Goal: Transaction & Acquisition: Purchase product/service

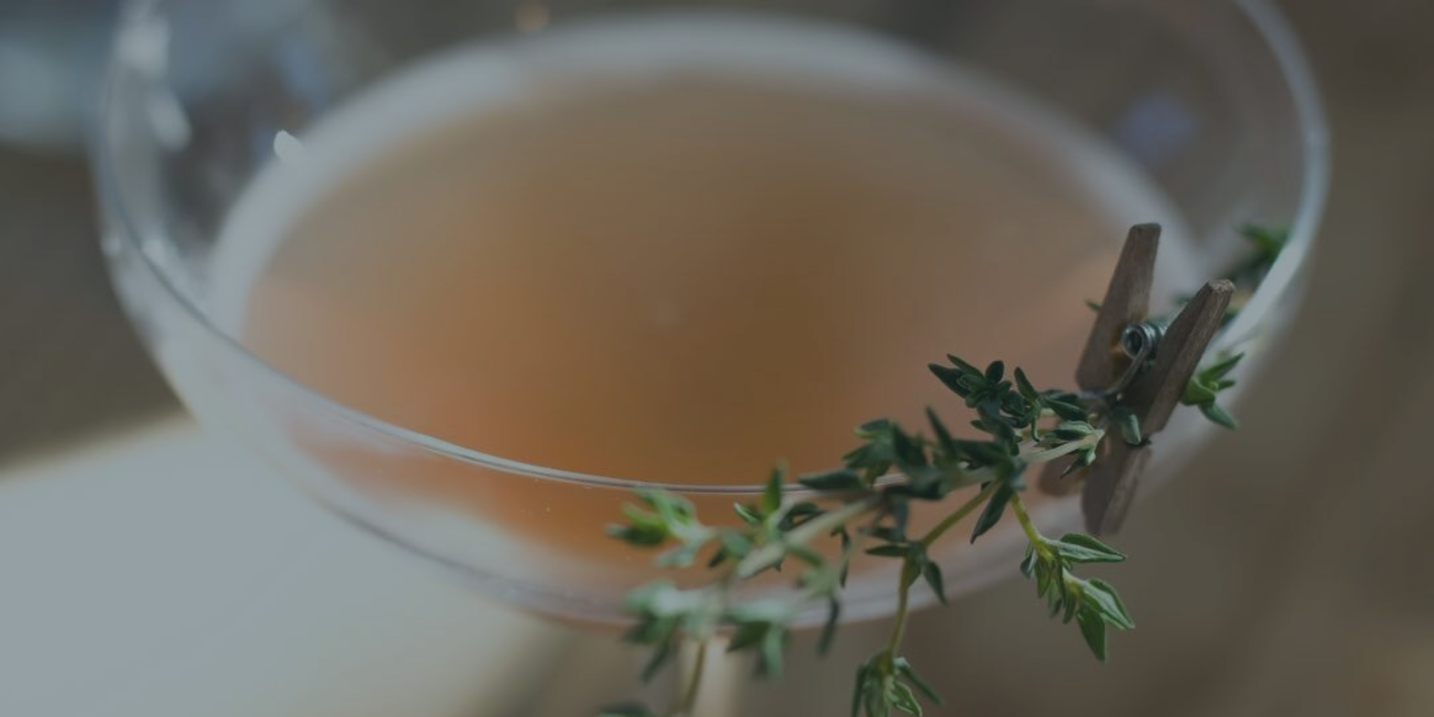
scroll to position [32, 0]
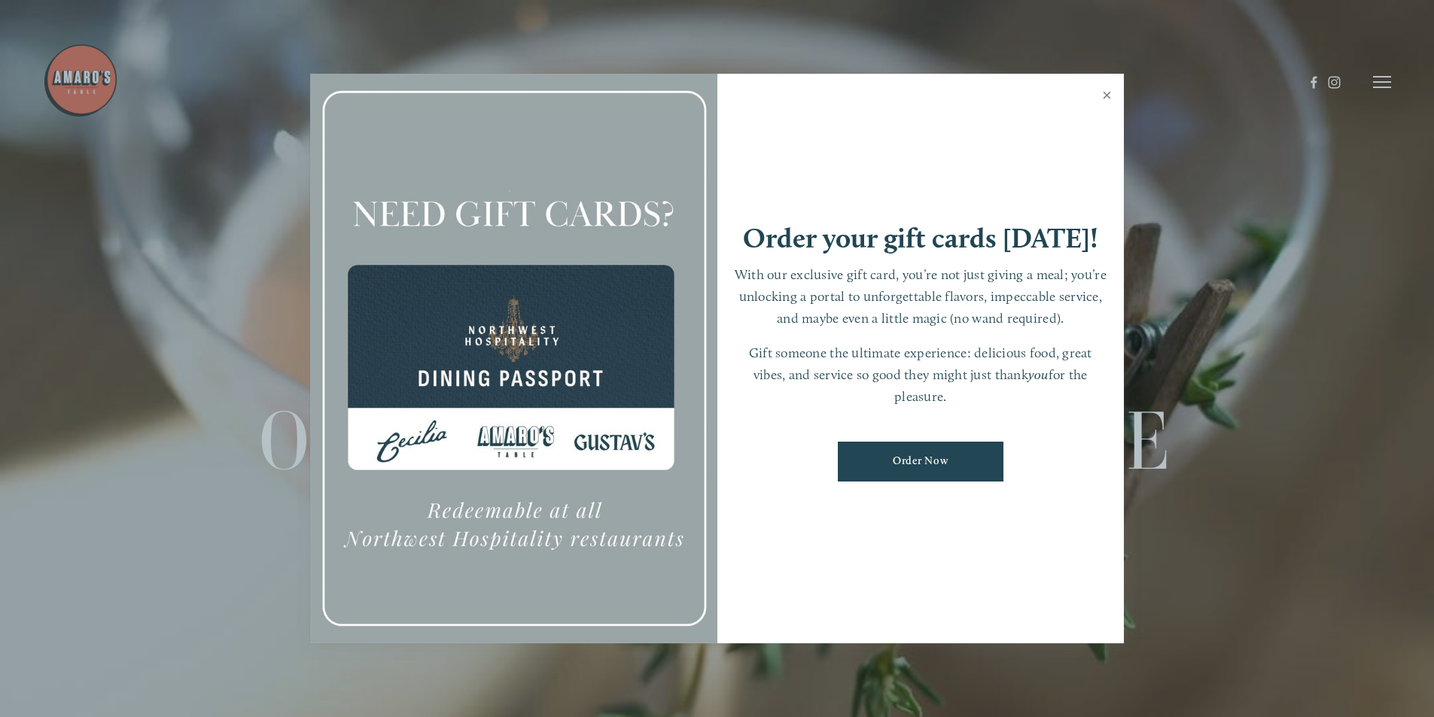
click at [1110, 96] on link "Close" at bounding box center [1106, 97] width 29 height 42
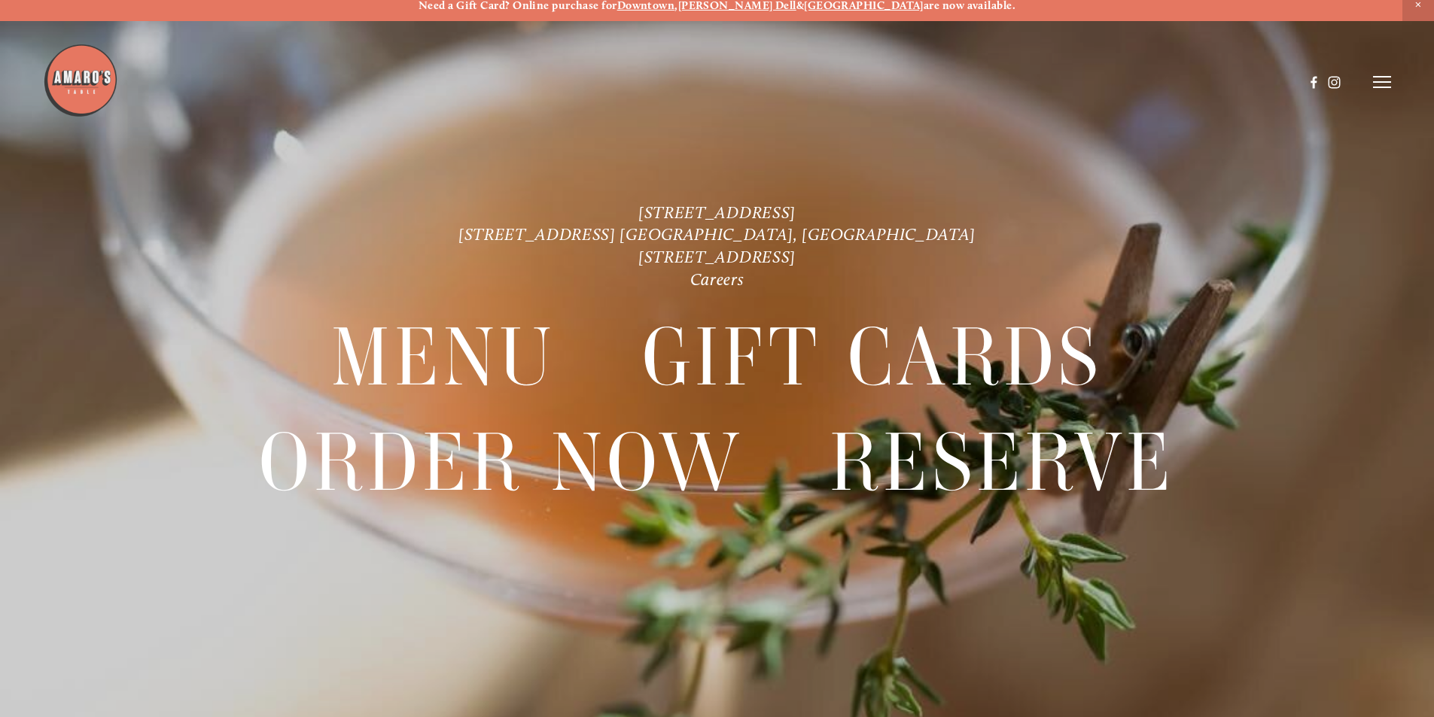
scroll to position [0, 0]
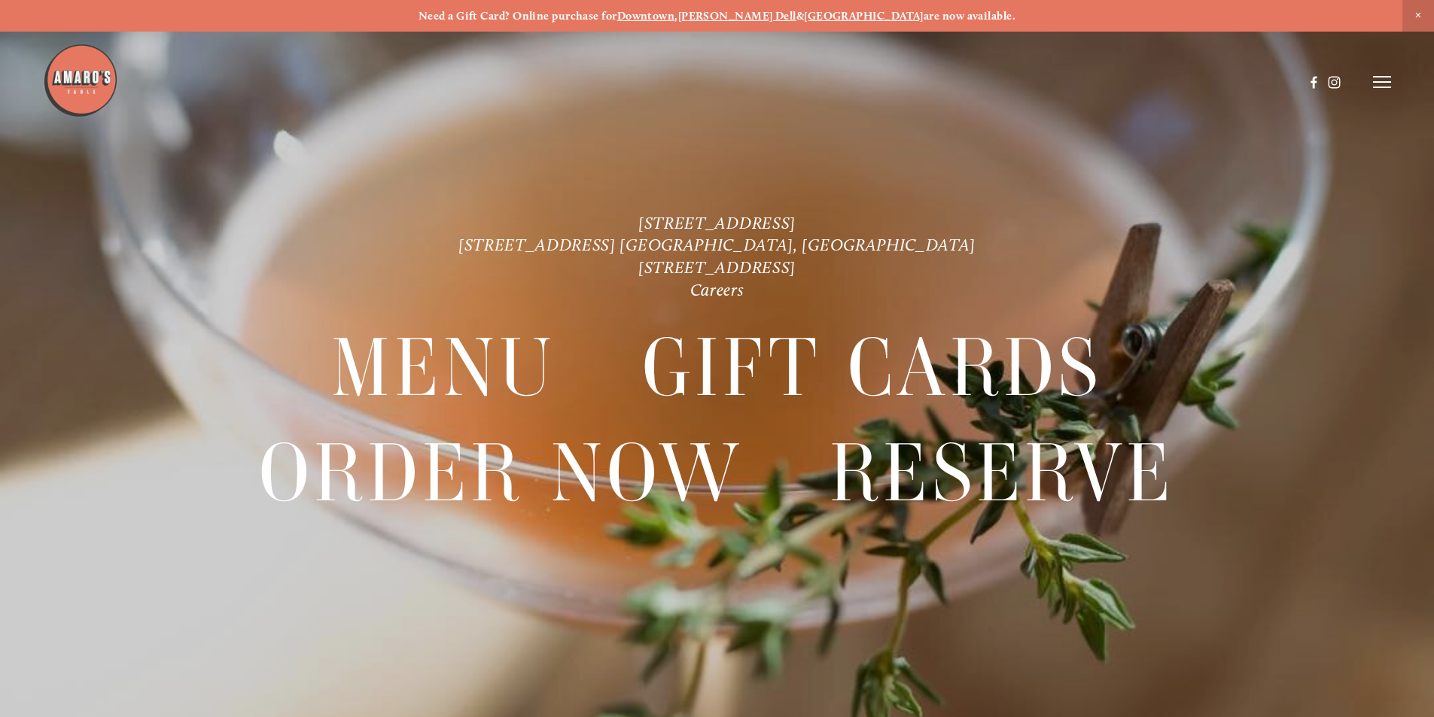
click at [1381, 78] on icon at bounding box center [1382, 82] width 18 height 14
click at [1051, 81] on span "Menu" at bounding box center [1066, 82] width 31 height 14
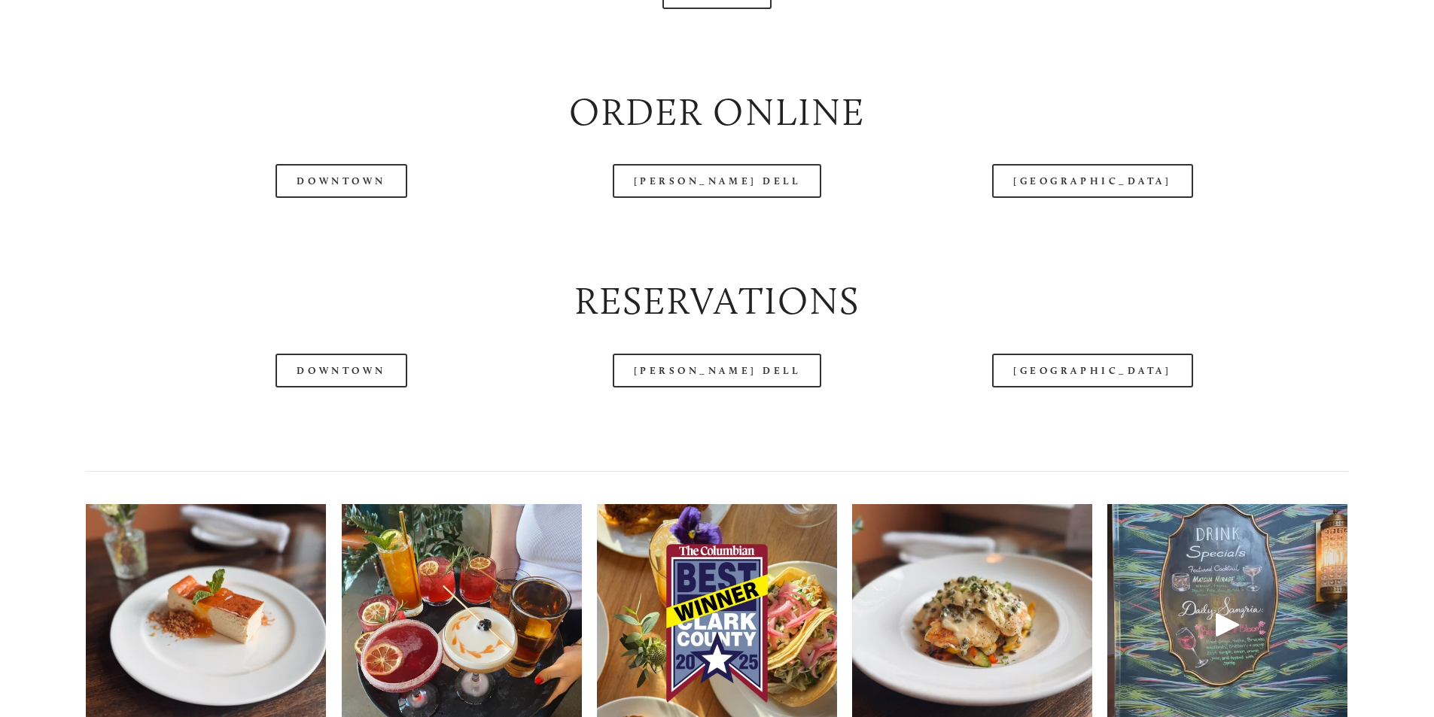
scroll to position [1957, 0]
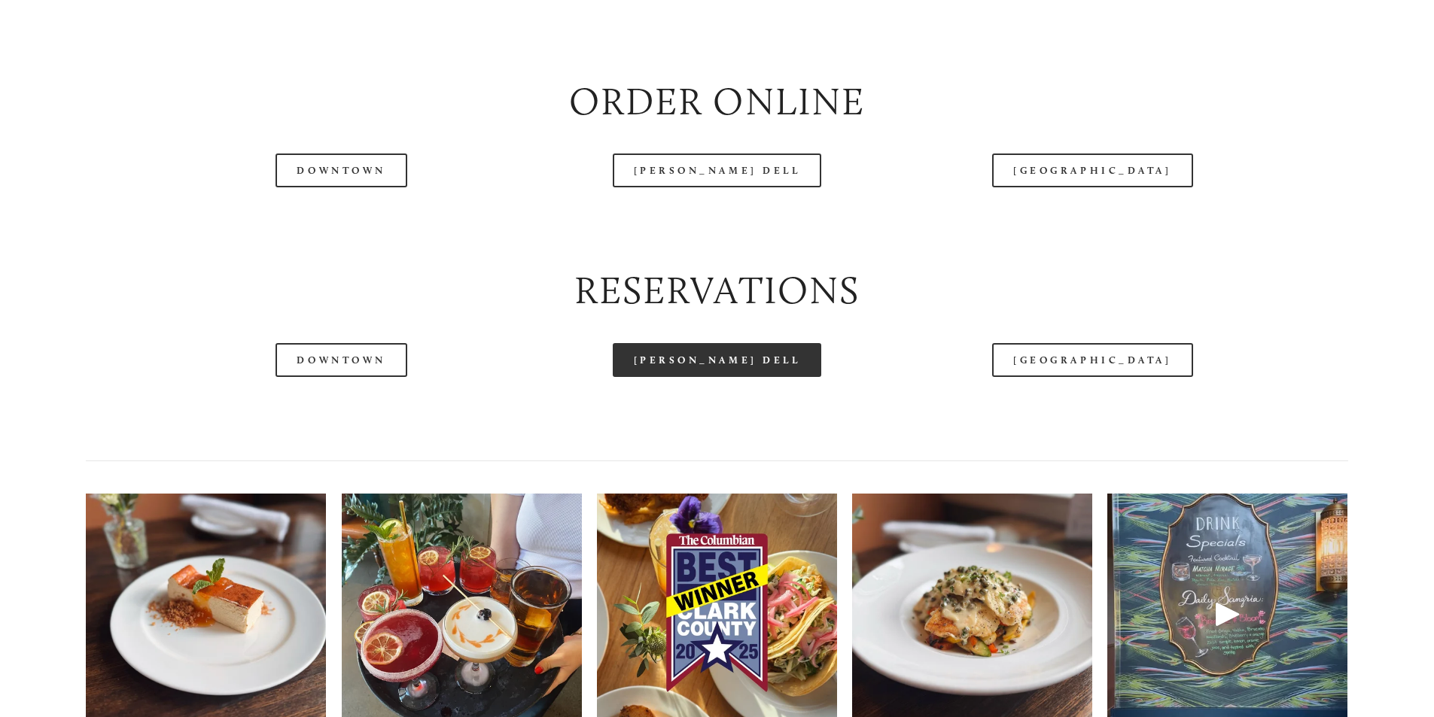
click at [697, 377] on link "[PERSON_NAME] Dell" at bounding box center [717, 360] width 209 height 34
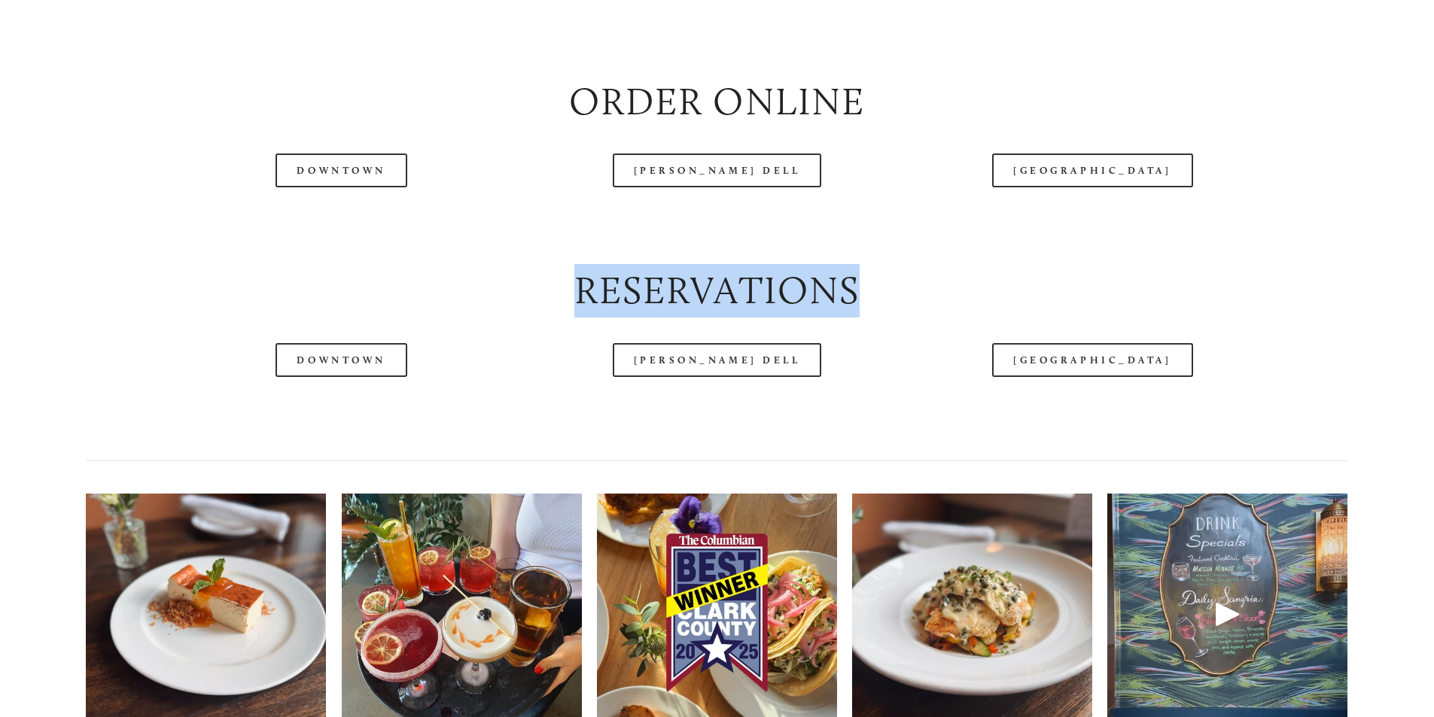
drag, startPoint x: 572, startPoint y: 345, endPoint x: 874, endPoint y: 342, distance: 301.8
click at [874, 318] on h2 "Reservations" at bounding box center [716, 290] width 1261 height 53
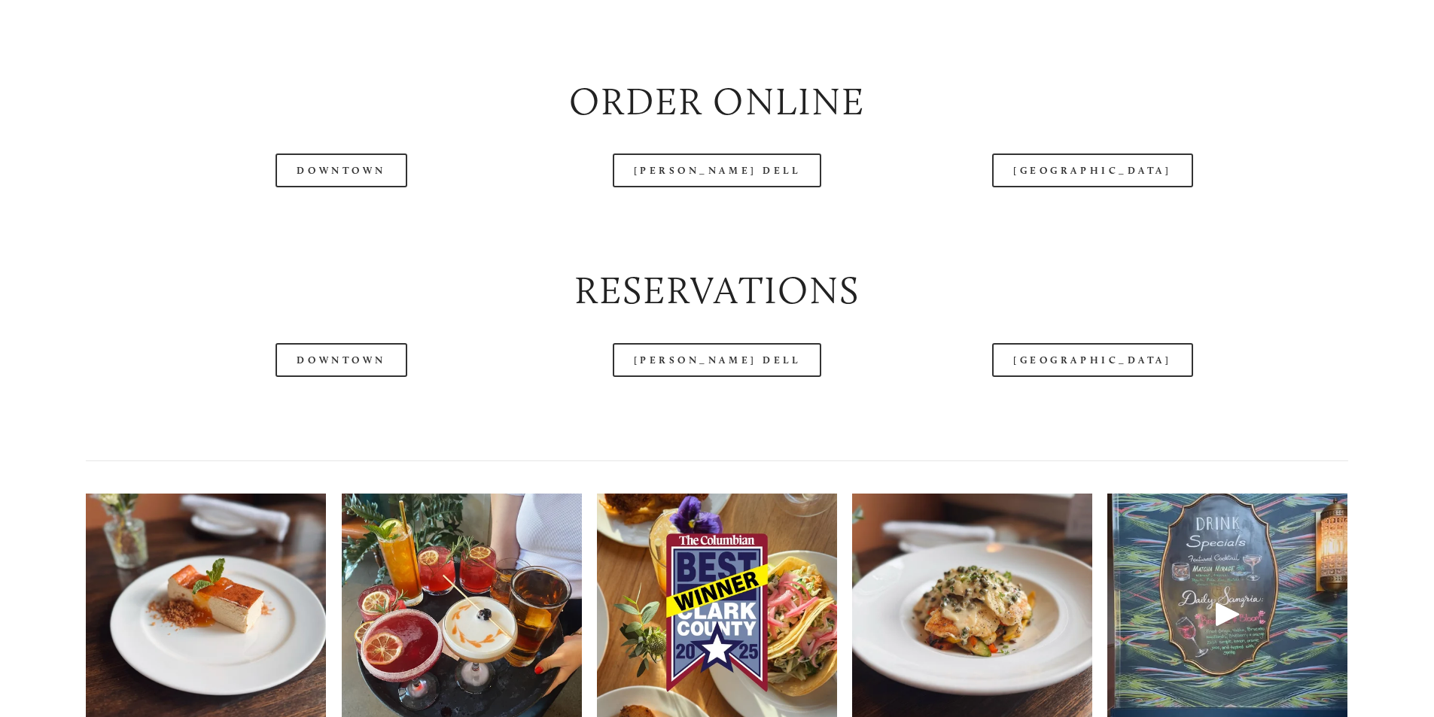
click at [840, 251] on div at bounding box center [716, 225] width 1287 height 51
click at [555, 129] on h2 "Order Online" at bounding box center [716, 101] width 1261 height 53
drag, startPoint x: 561, startPoint y: 150, endPoint x: 580, endPoint y: 151, distance: 19.6
click at [580, 129] on h2 "Order Online" at bounding box center [716, 101] width 1261 height 53
click at [871, 129] on h2 "Order Online" at bounding box center [716, 101] width 1261 height 53
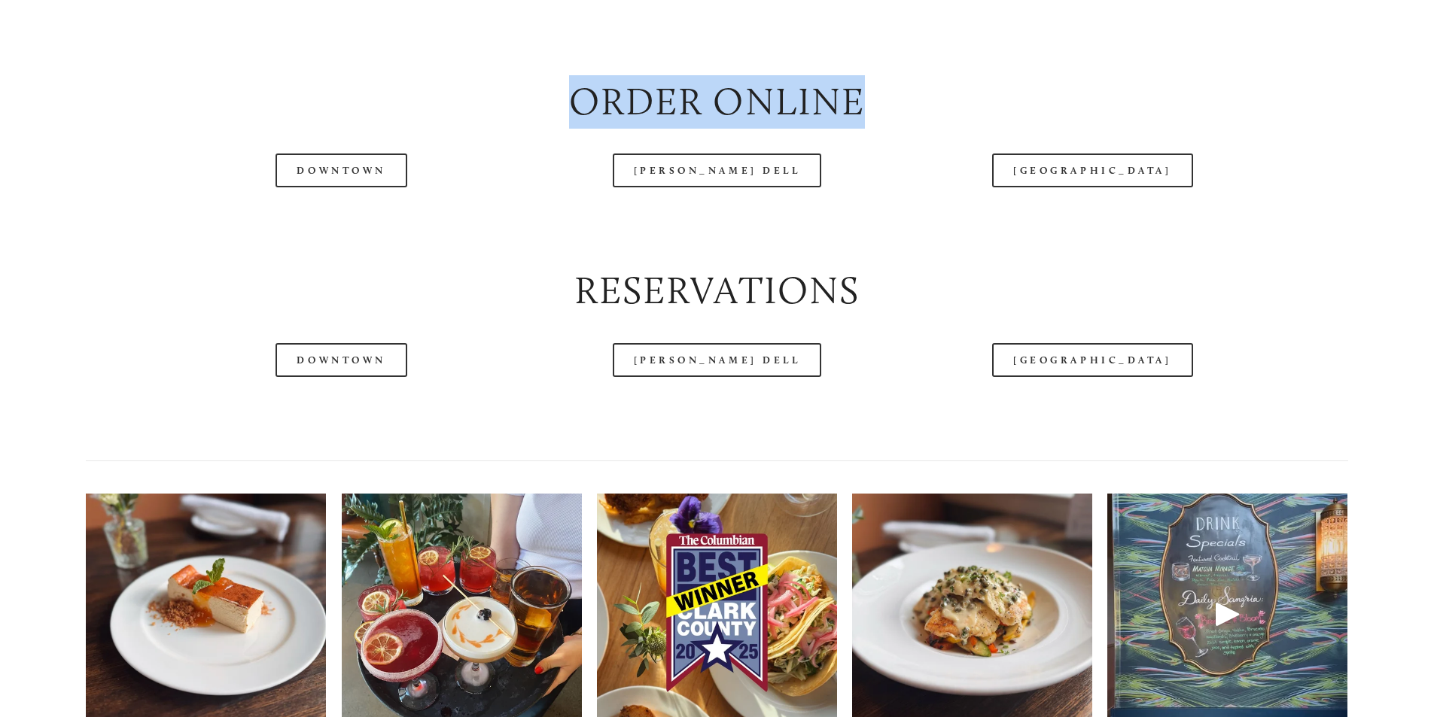
drag, startPoint x: 872, startPoint y: 151, endPoint x: 574, endPoint y: 151, distance: 298.0
click at [574, 129] on h2 "Order Online" at bounding box center [716, 101] width 1261 height 53
click at [376, 129] on h2 "Order Online" at bounding box center [716, 101] width 1261 height 53
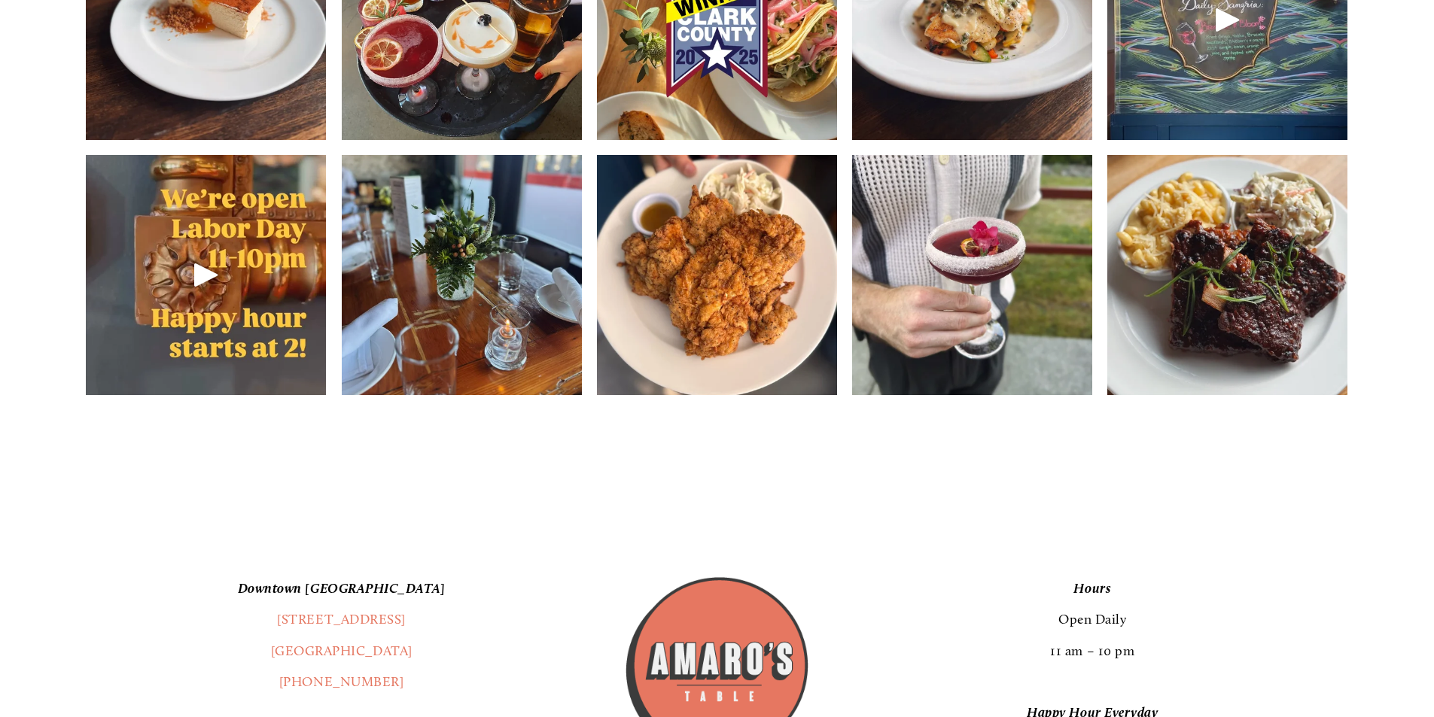
scroll to position [2710, 0]
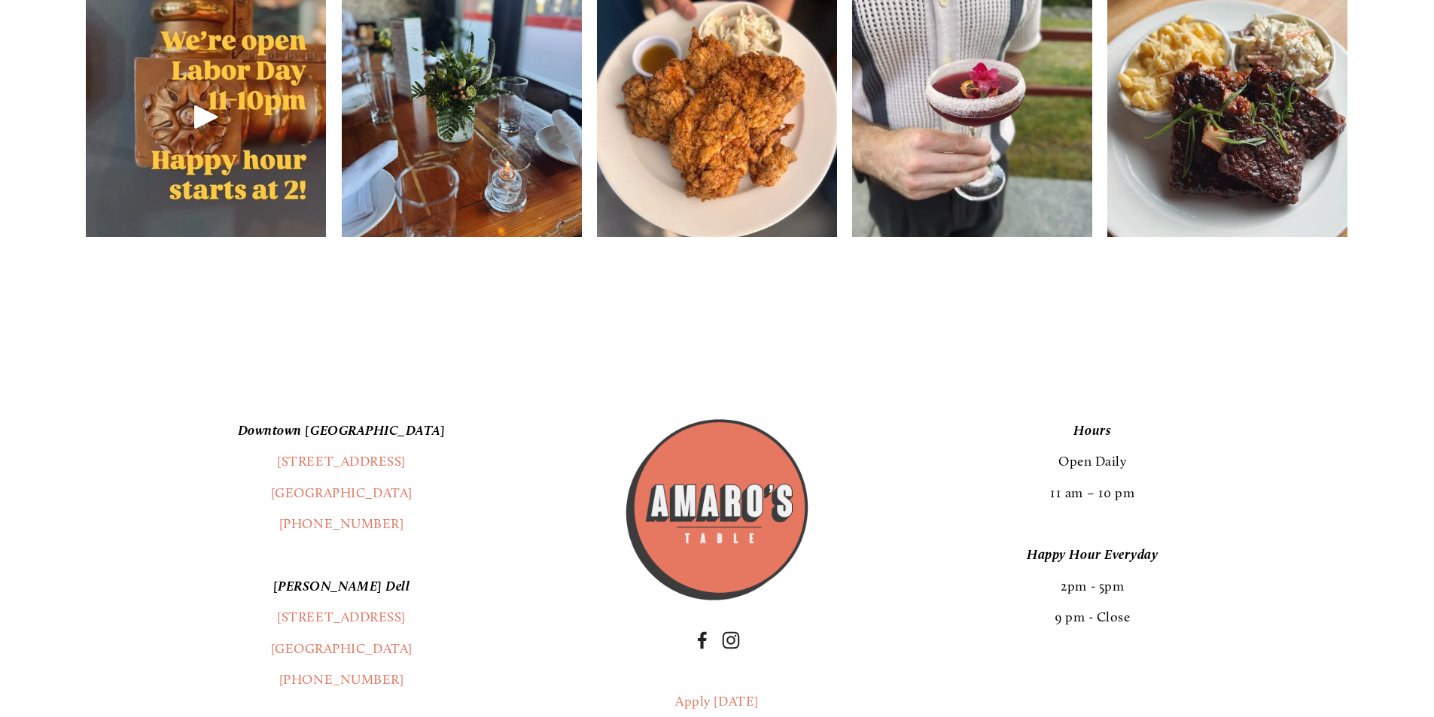
click at [871, 391] on footer "[GEOGRAPHIC_DATA] [STREET_ADDRESS] (360) 718-2942 [PERSON_NAME] Dell [STREET_AD…" at bounding box center [717, 682] width 1434 height 704
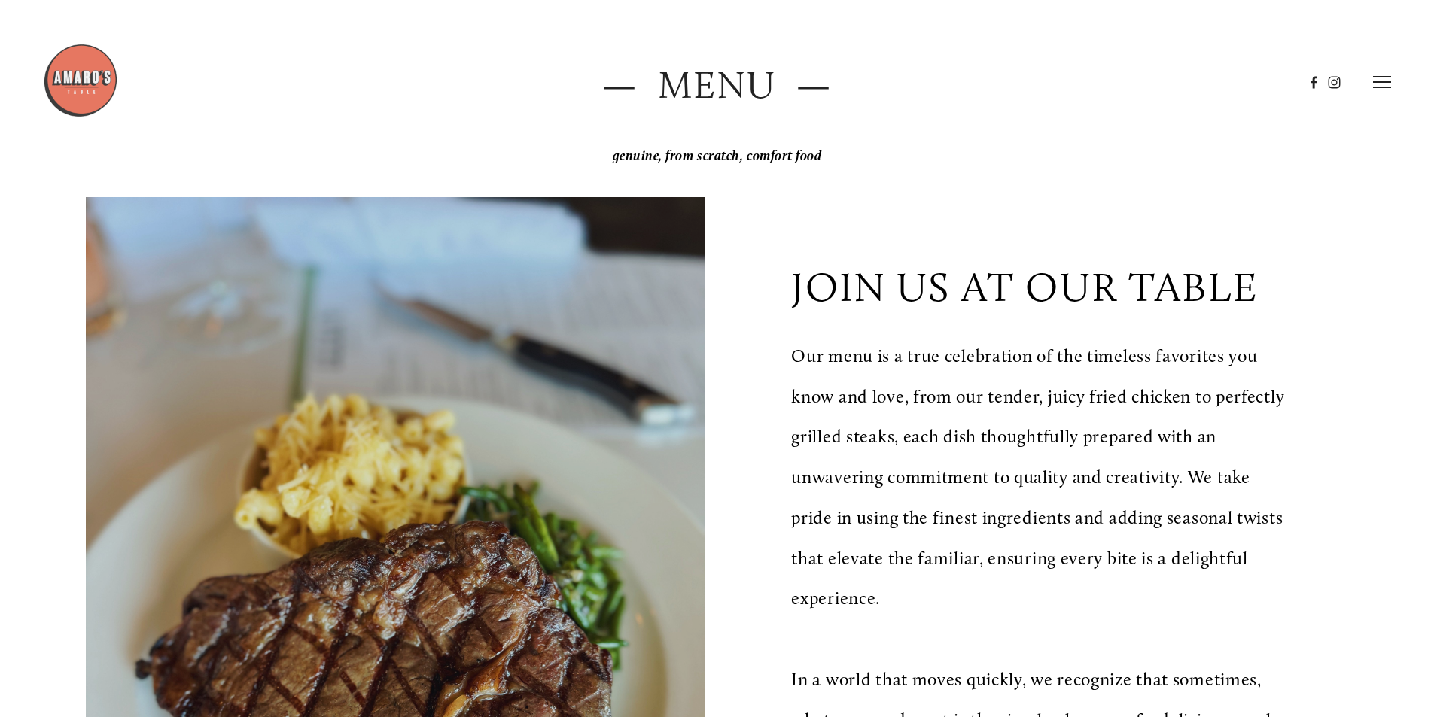
scroll to position [0, 0]
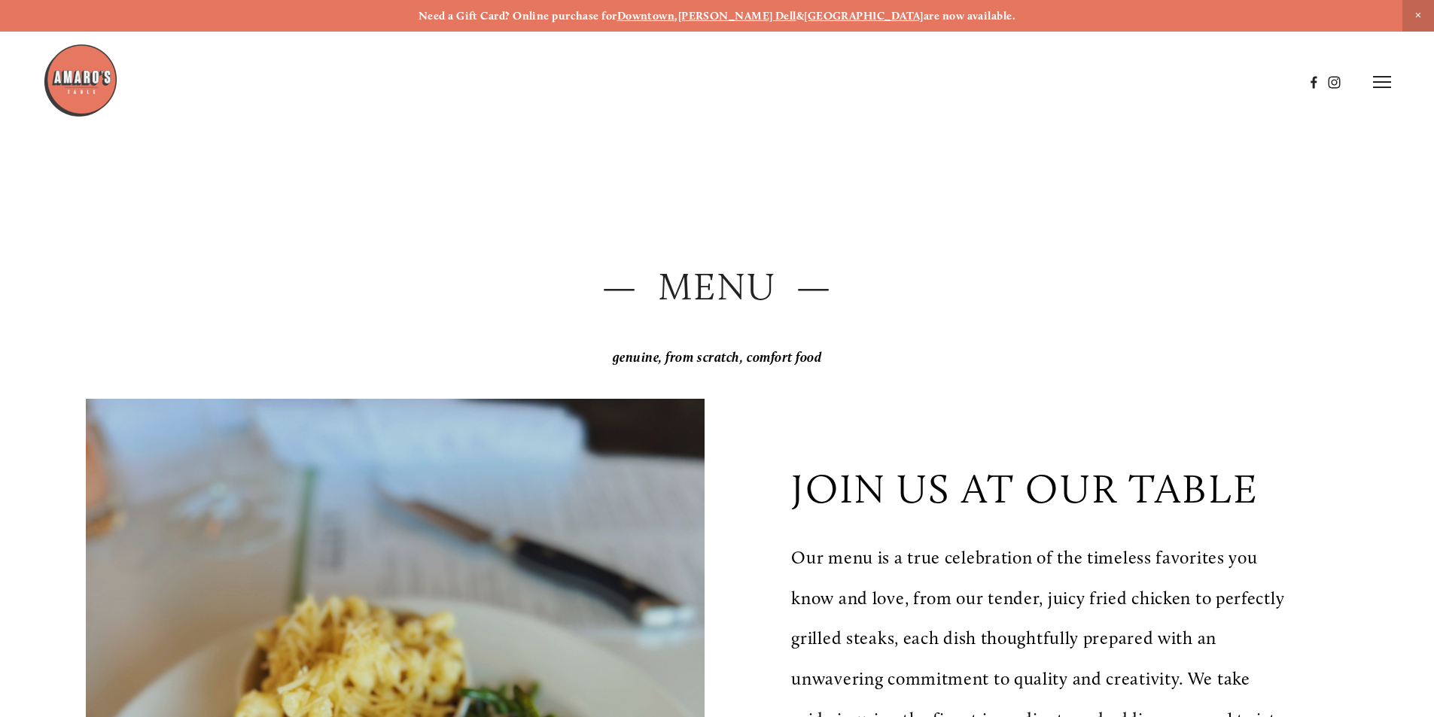
drag, startPoint x: 1378, startPoint y: 96, endPoint x: 1379, endPoint y: 87, distance: 8.3
click at [1378, 95] on header "Menu Order Now Visit Gallery 0" at bounding box center [717, 82] width 1348 height 164
click at [1379, 84] on icon at bounding box center [1382, 82] width 18 height 14
click at [1380, 84] on icon at bounding box center [1380, 82] width 14 height 14
